Goal: Navigation & Orientation: Find specific page/section

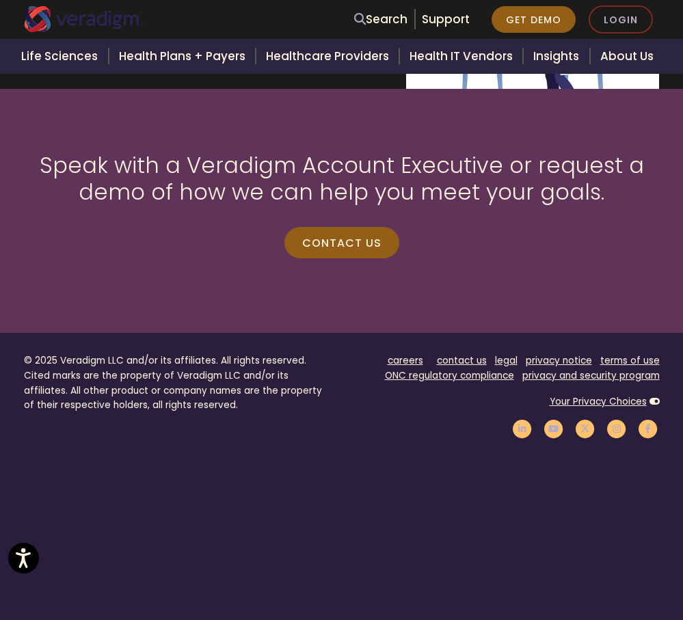
scroll to position [1720, 0]
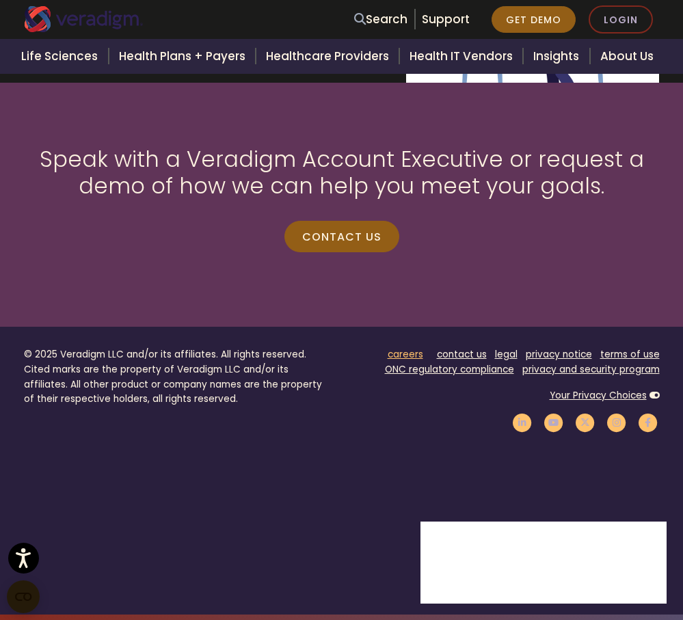
click at [398, 355] on link "careers" at bounding box center [406, 354] width 36 height 13
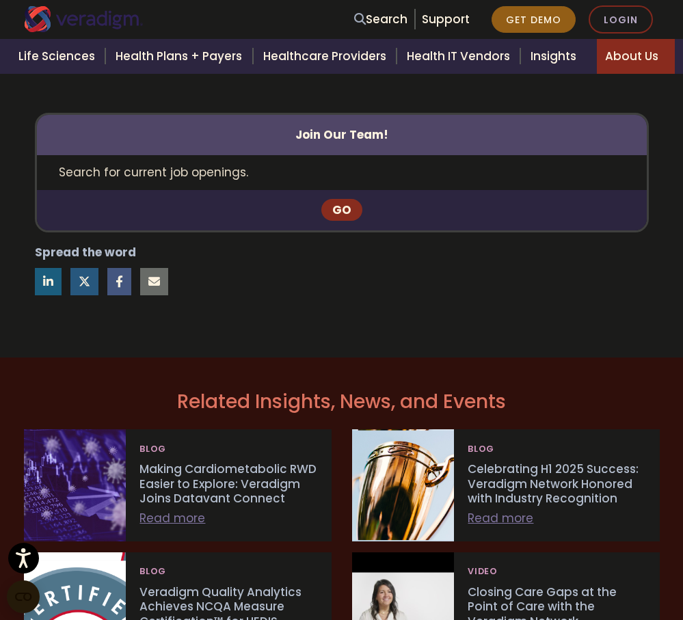
scroll to position [1163, 0]
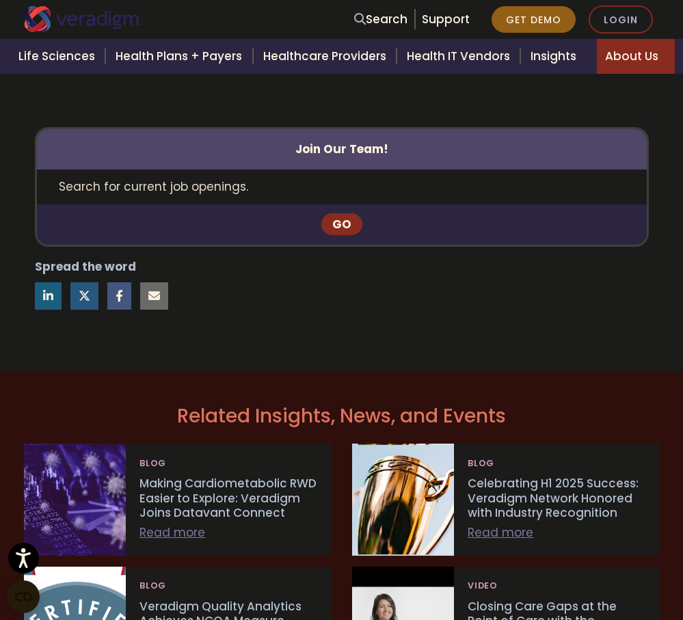
click at [334, 218] on link "Go" at bounding box center [341, 224] width 41 height 22
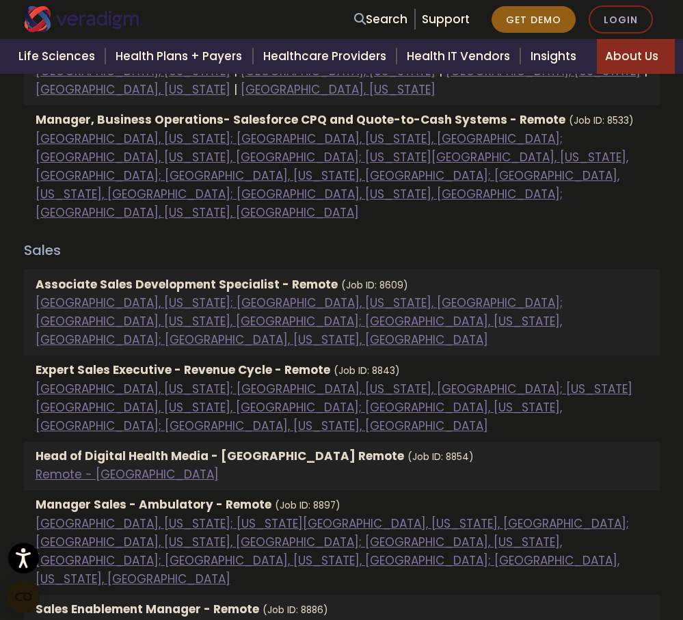
scroll to position [1094, 0]
